Goal: Find specific page/section: Find specific page/section

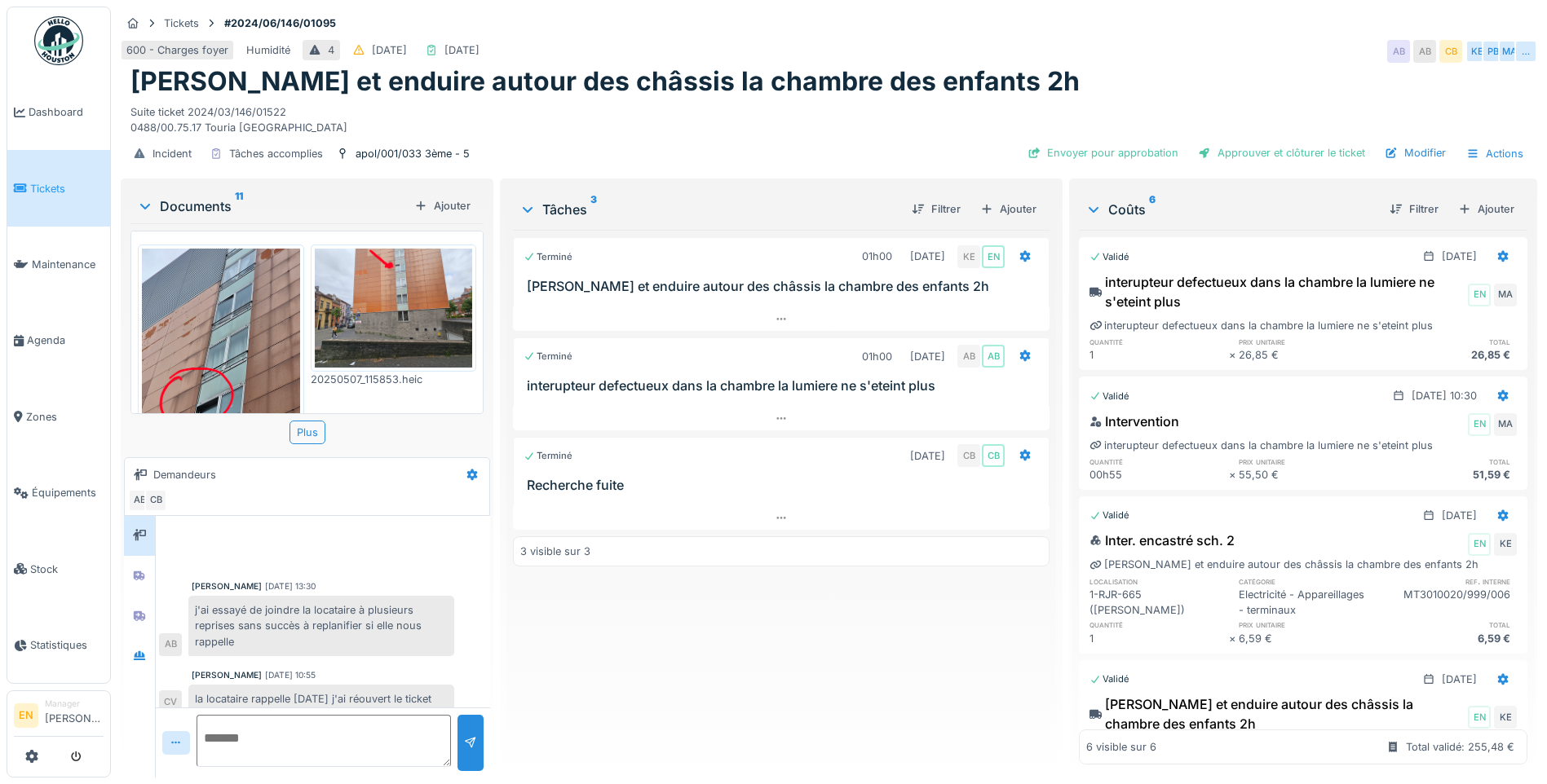
scroll to position [28, 0]
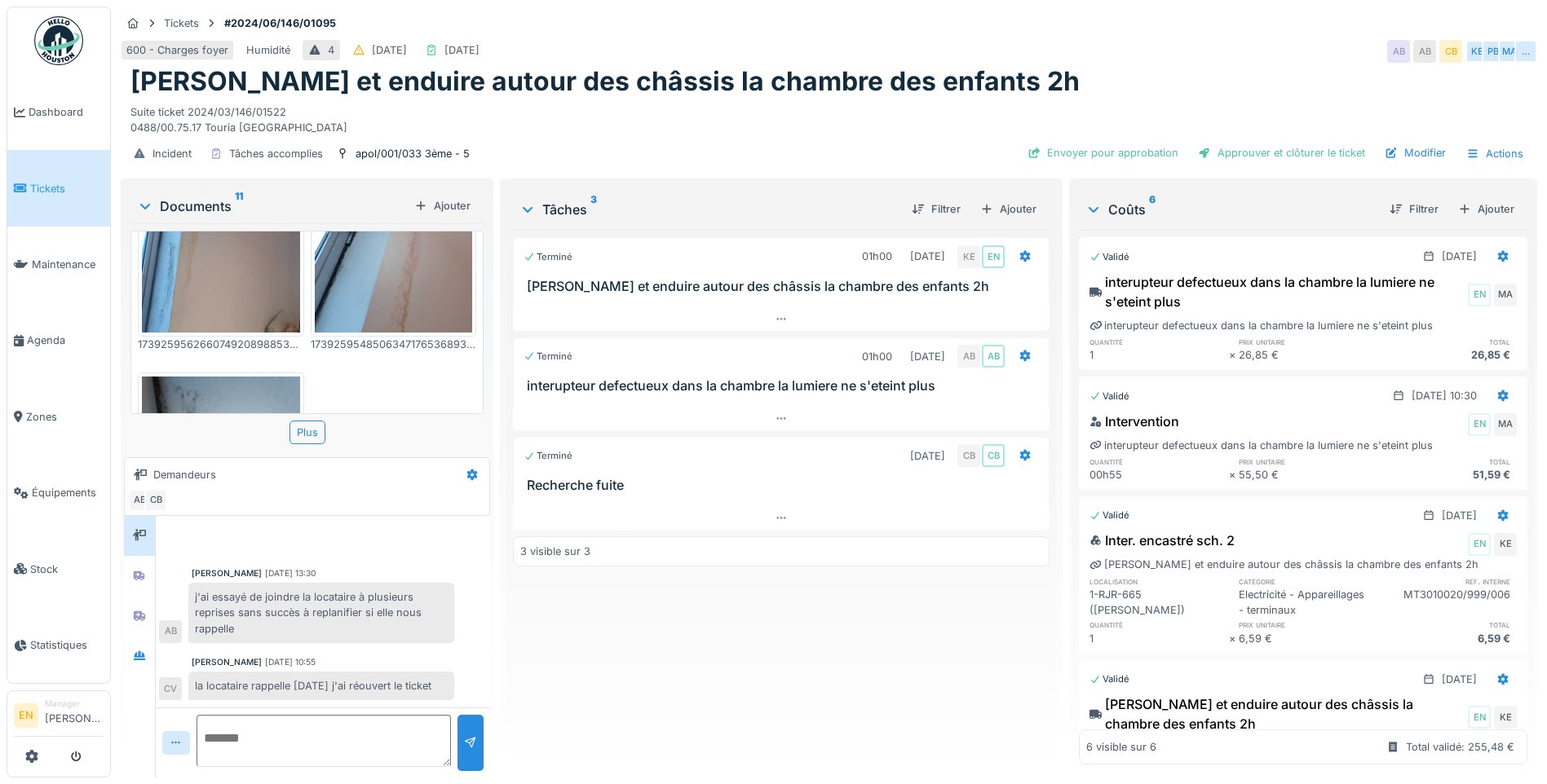
click at [627, 676] on div "Terminé 01h00 11/02/2025 KE EN Gratter et enduire autour des châssis la chambre…" at bounding box center [781, 497] width 537 height 535
click at [636, 675] on div "Terminé 01h00 11/02/2025 KE EN Gratter et enduire autour des châssis la chambre…" at bounding box center [781, 497] width 537 height 535
click at [711, 622] on div "Terminé 01h00 11/02/2025 KE EN Gratter et enduire autour des châssis la chambre…" at bounding box center [781, 497] width 537 height 535
click at [1234, 36] on div "600 - Charges foyer Humidité 4 23/06/2024 25/08/2025 AB AB CB KE PB MA …" at bounding box center [829, 51] width 1416 height 29
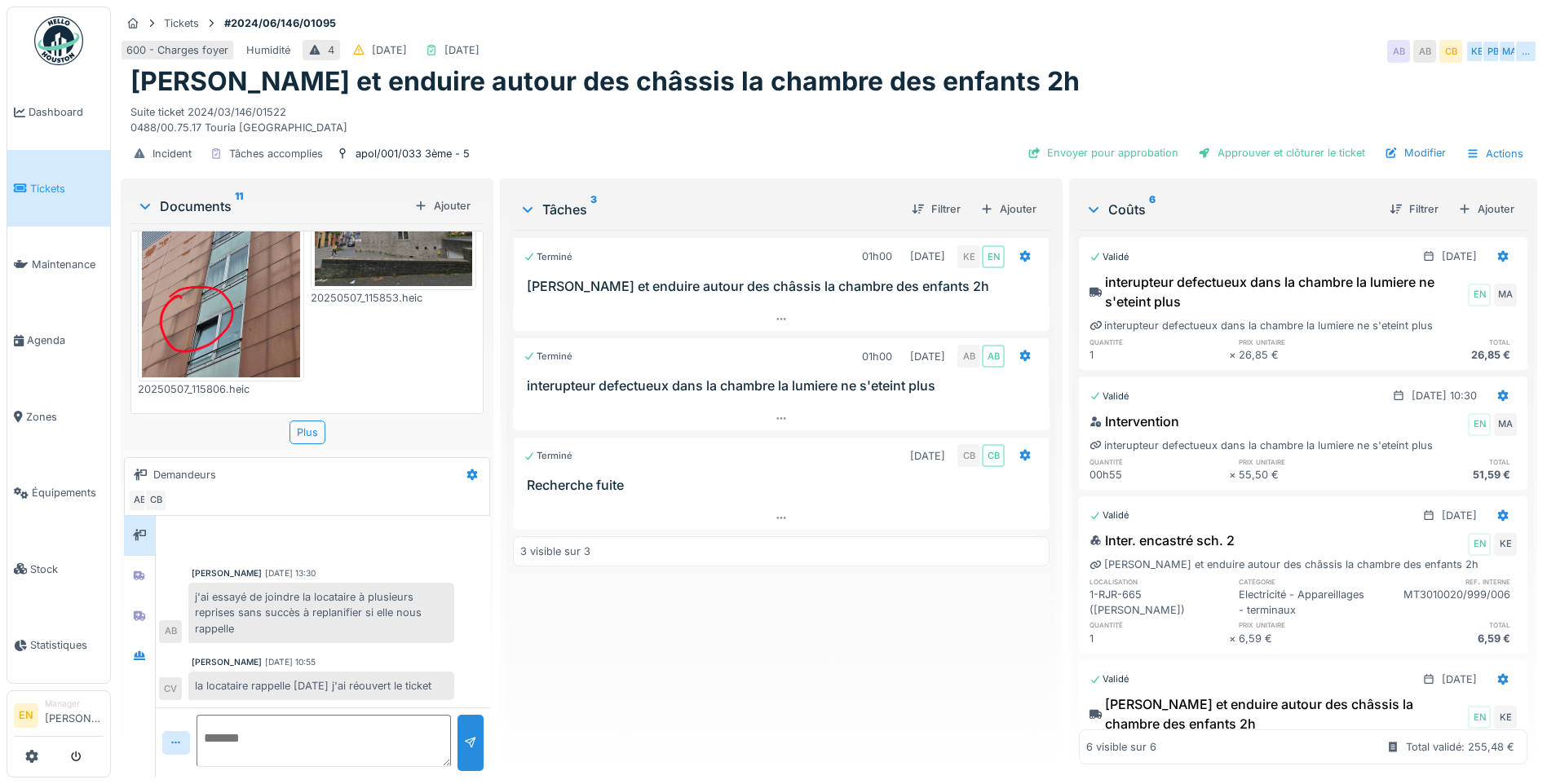
scroll to position [0, 0]
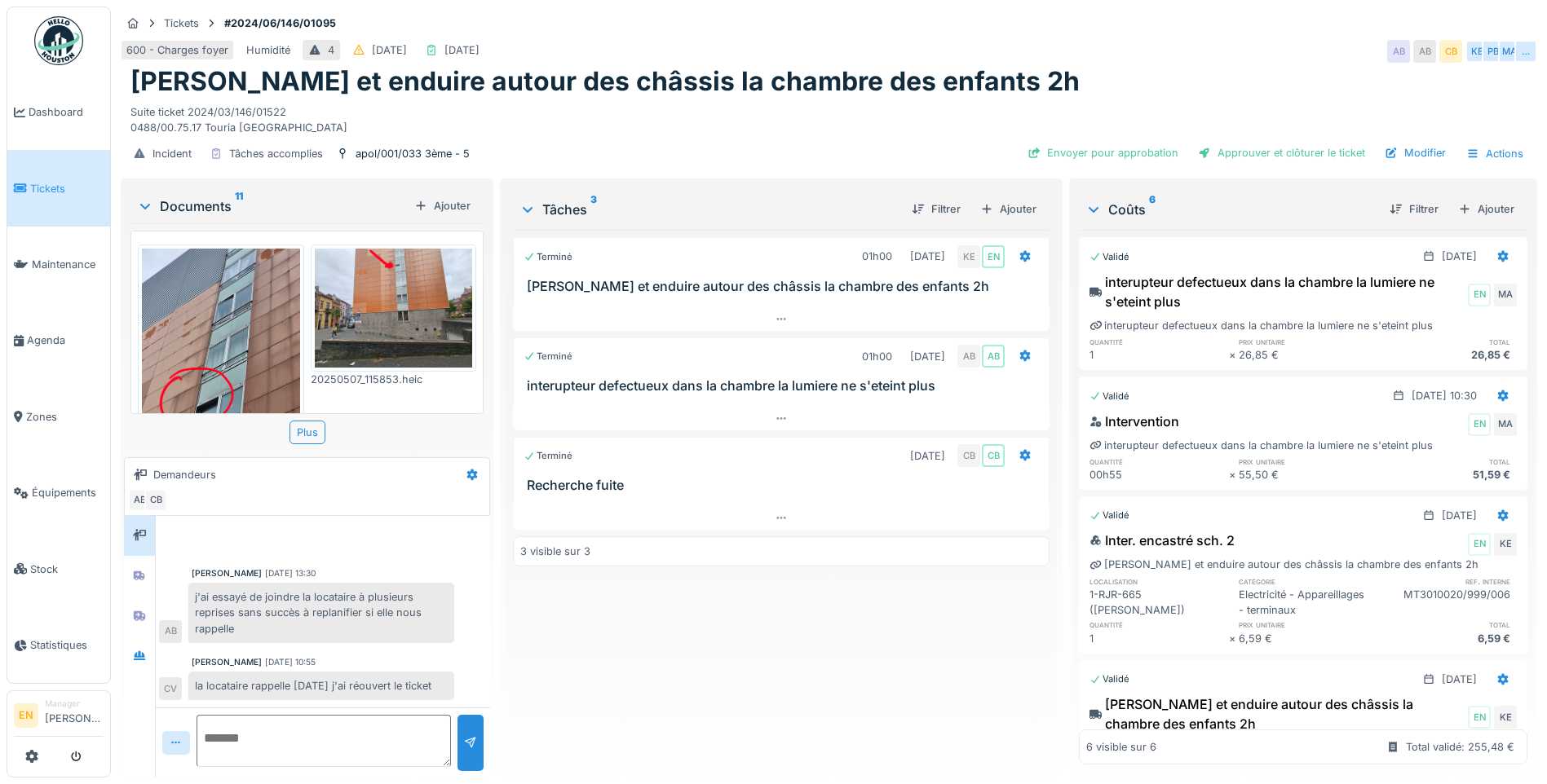
click at [395, 358] on img at bounding box center [394, 307] width 158 height 118
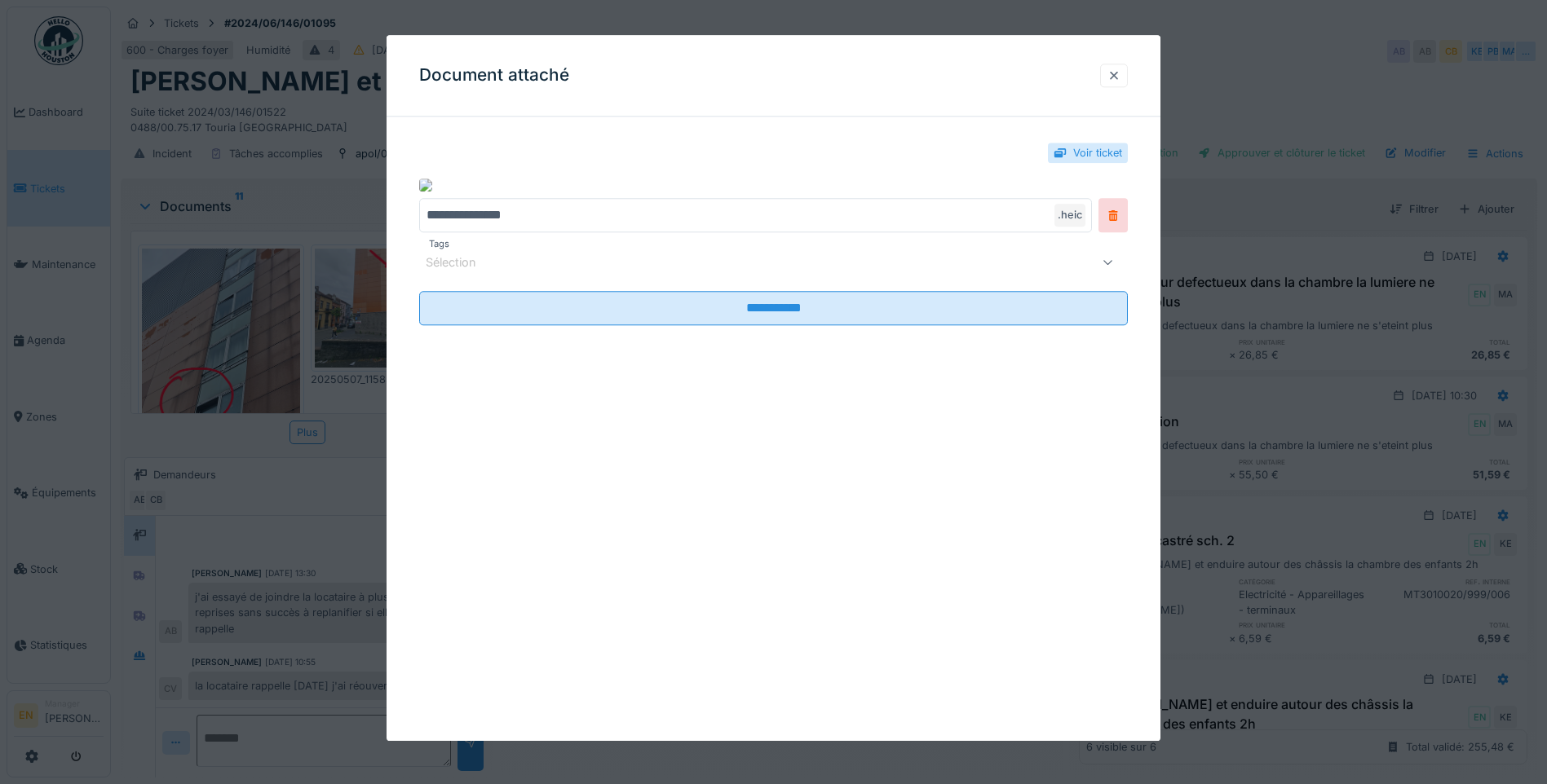
click at [1121, 80] on div at bounding box center [1114, 75] width 13 height 15
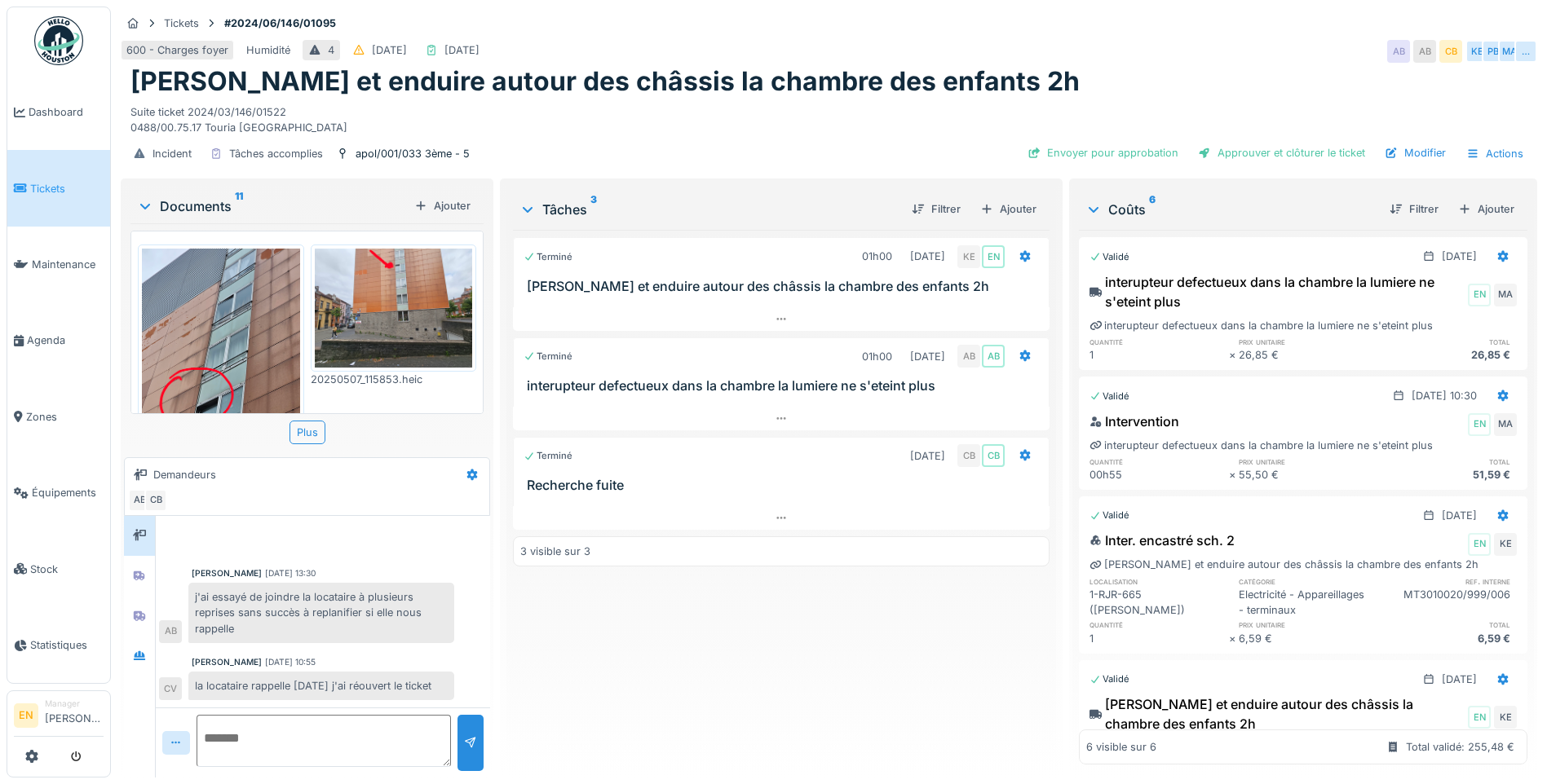
click at [697, 646] on div "Terminé 01h00 11/02/2025 KE EN Gratter et enduire autour des châssis la chambre…" at bounding box center [781, 497] width 537 height 535
click at [938, 125] on div "Suite ticket 2024/03/146/01522 0488/00.75.17 Touria El moussati" at bounding box center [829, 117] width 1397 height 37
click at [709, 635] on div "Terminé 01h00 11/02/2025 KE EN Gratter et enduire autour des châssis la chambre…" at bounding box center [781, 497] width 537 height 535
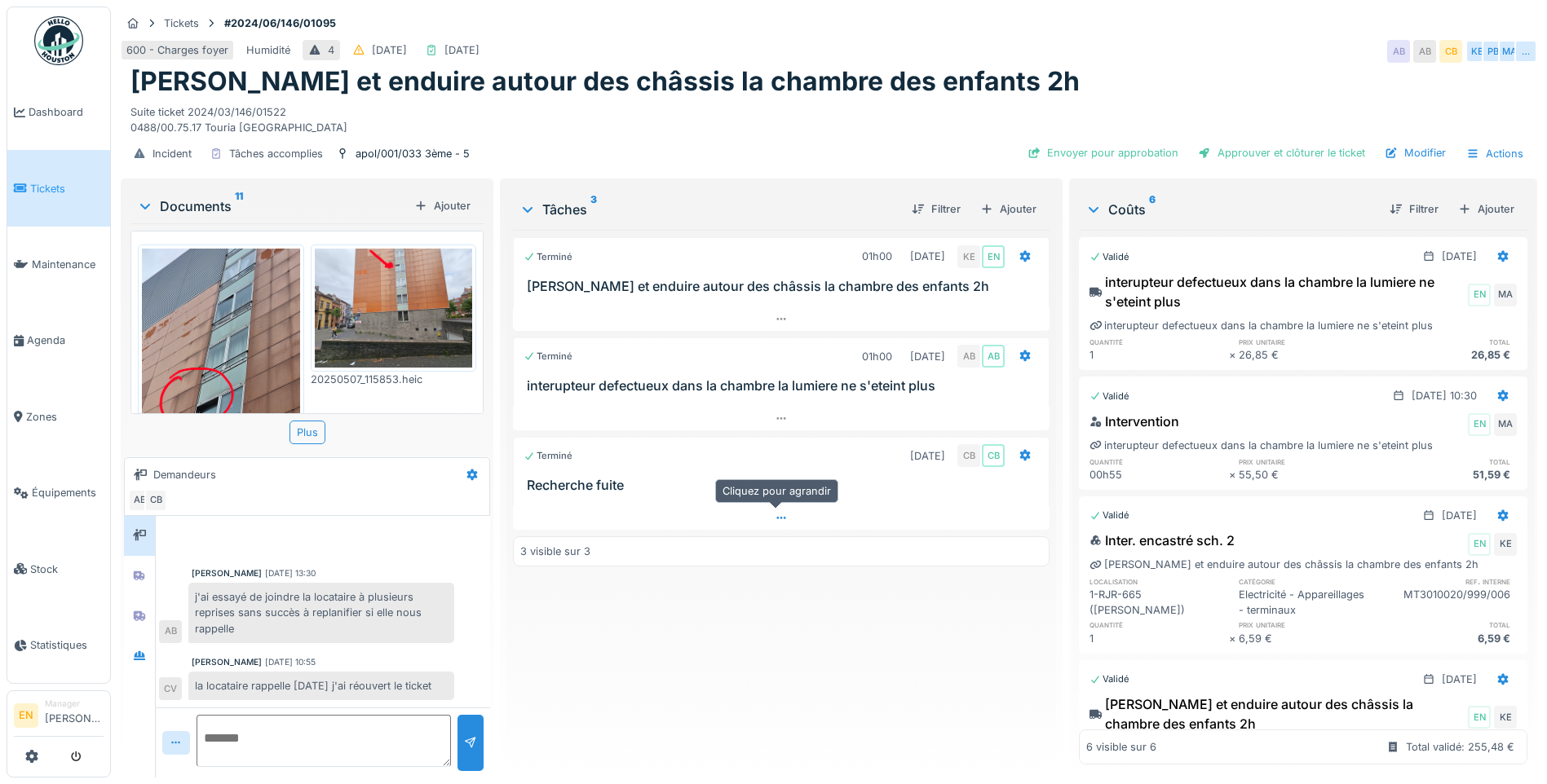
click at [785, 507] on div at bounding box center [781, 518] width 537 height 24
click at [756, 147] on div "Incident Tâches accomplies apol/001/033 3ème - 5 Envoyer pour approbation Appro…" at bounding box center [829, 153] width 1416 height 36
click at [644, 114] on div "Suite ticket 2024/03/146/01522 0488/00.75.17 Touria El moussati" at bounding box center [829, 117] width 1397 height 37
click at [622, 121] on div "Suite ticket 2024/03/146/01522 0488/00.75.17 Touria El moussati" at bounding box center [829, 117] width 1397 height 37
click at [645, 135] on div "Incident Tâches accomplies apol/001/033 3ème - 5 Envoyer pour approbation Appro…" at bounding box center [829, 153] width 1416 height 36
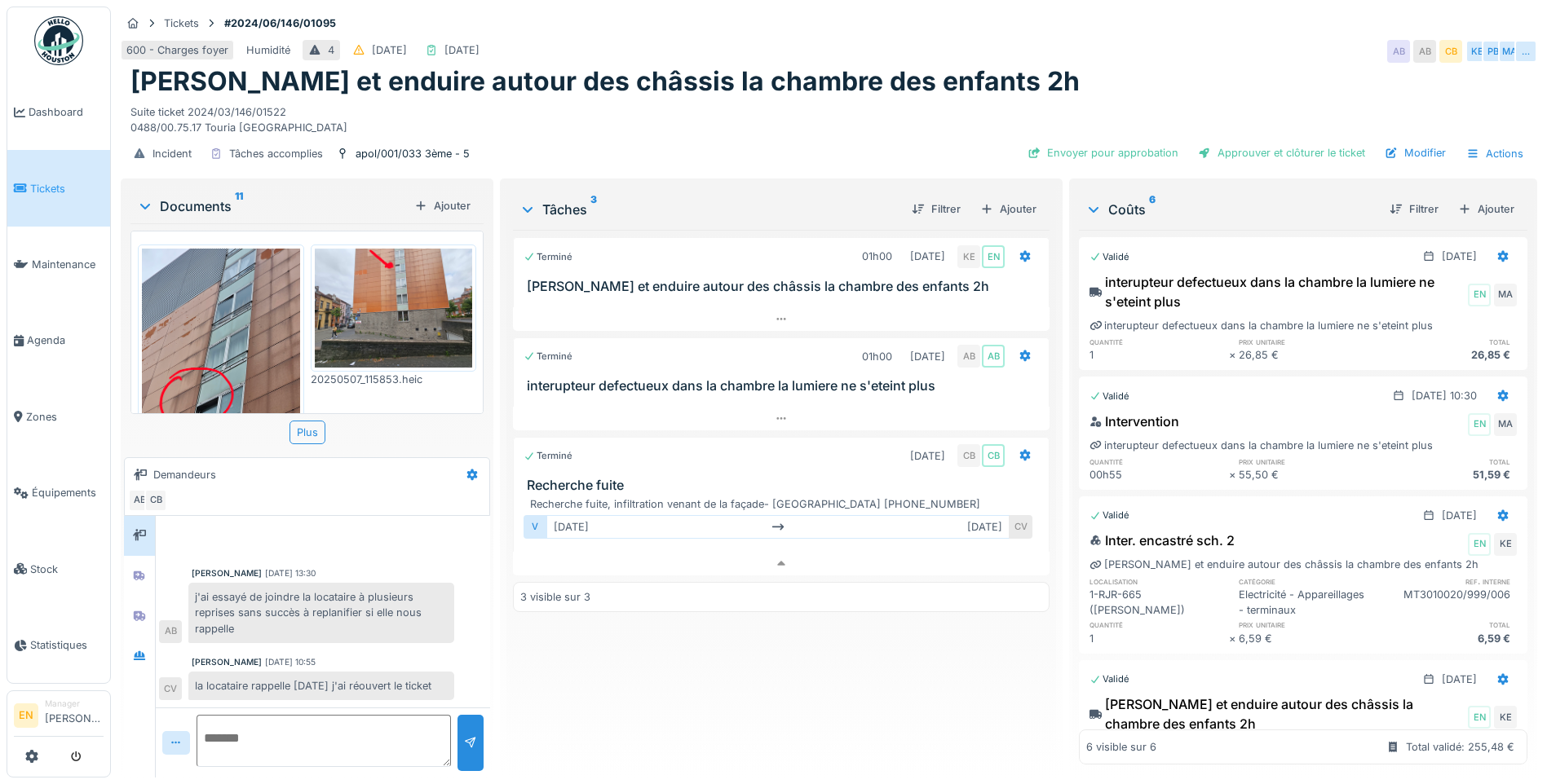
click at [647, 141] on div "Incident Tâches accomplies apol/001/033 3ème - 5 Envoyer pour approbation Appro…" at bounding box center [829, 153] width 1416 height 36
click at [778, 562] on icon at bounding box center [782, 563] width 8 height 4
click at [777, 513] on icon at bounding box center [781, 518] width 13 height 11
click at [610, 118] on div "Suite ticket 2024/03/146/01522 0488/00.75.17 Touria El moussati" at bounding box center [829, 117] width 1397 height 37
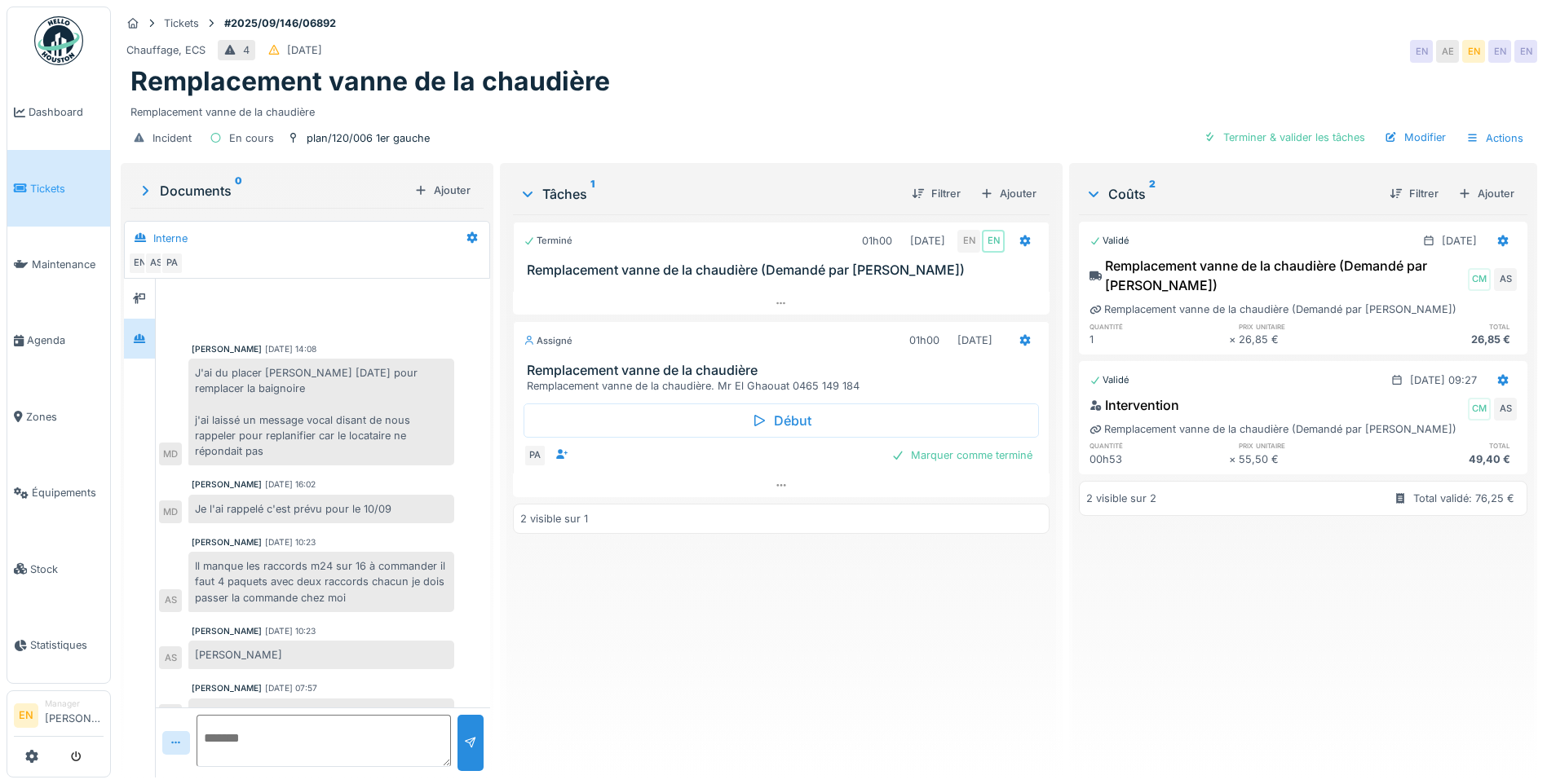
click at [1073, 98] on div "Remplacement vanne de la chaudière" at bounding box center [829, 109] width 1397 height 22
